Goal: Transaction & Acquisition: Subscribe to service/newsletter

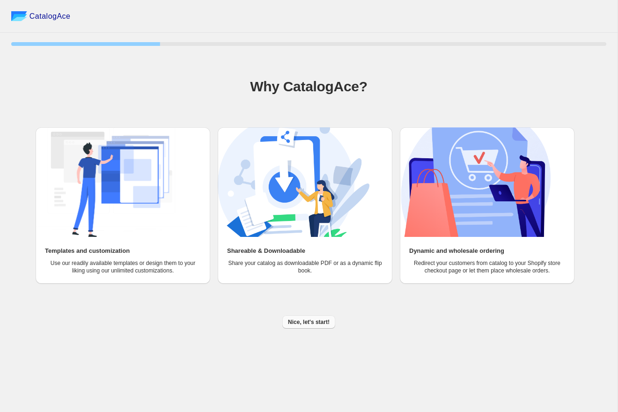
click at [310, 318] on button "Nice, let's start!" at bounding box center [308, 322] width 53 height 13
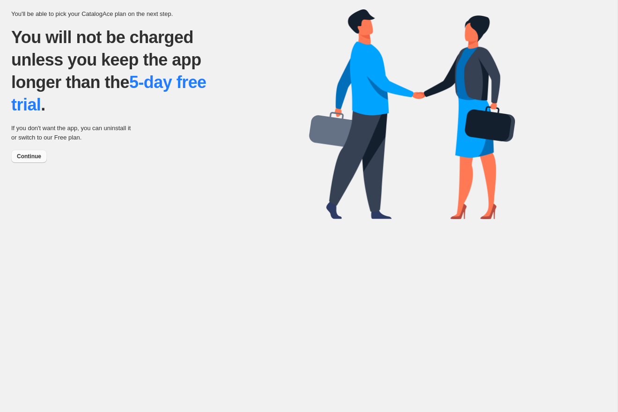
click at [37, 160] on button "Continue" at bounding box center [29, 156] width 36 height 13
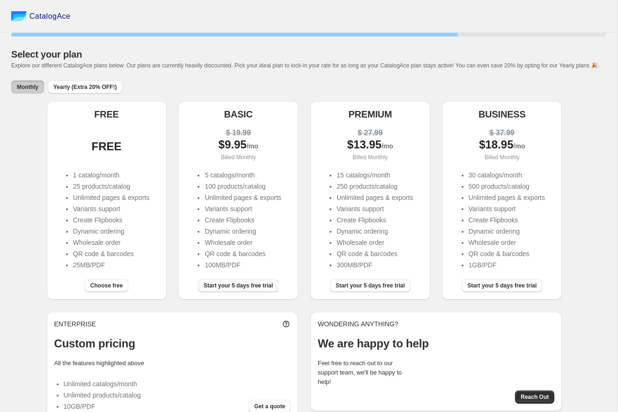
click at [211, 289] on span "Start your 5 days free trial" at bounding box center [238, 285] width 69 height 7
click at [211, 292] on div "Start your 5 days free trial" at bounding box center [238, 285] width 81 height 13
